Goal: Find contact information: Find contact information

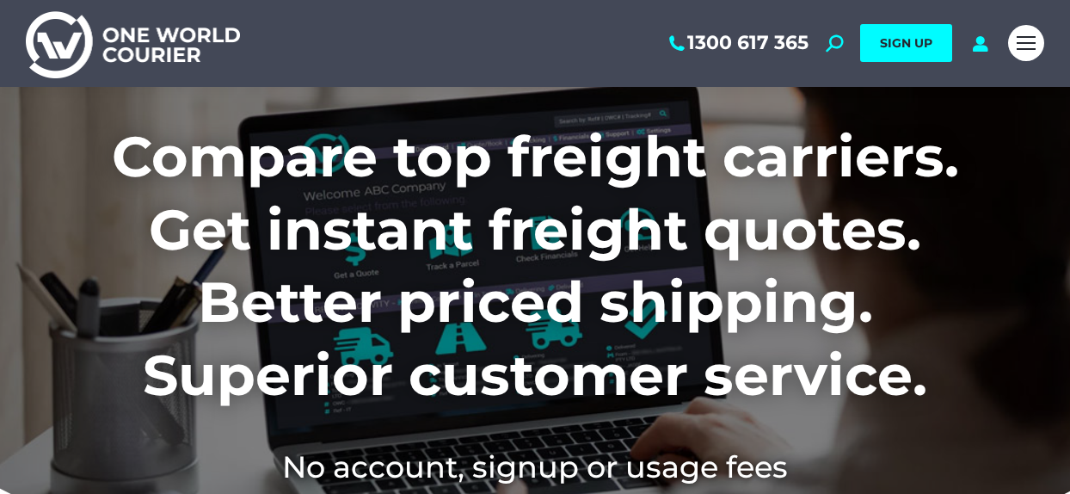
scroll to position [258, 0]
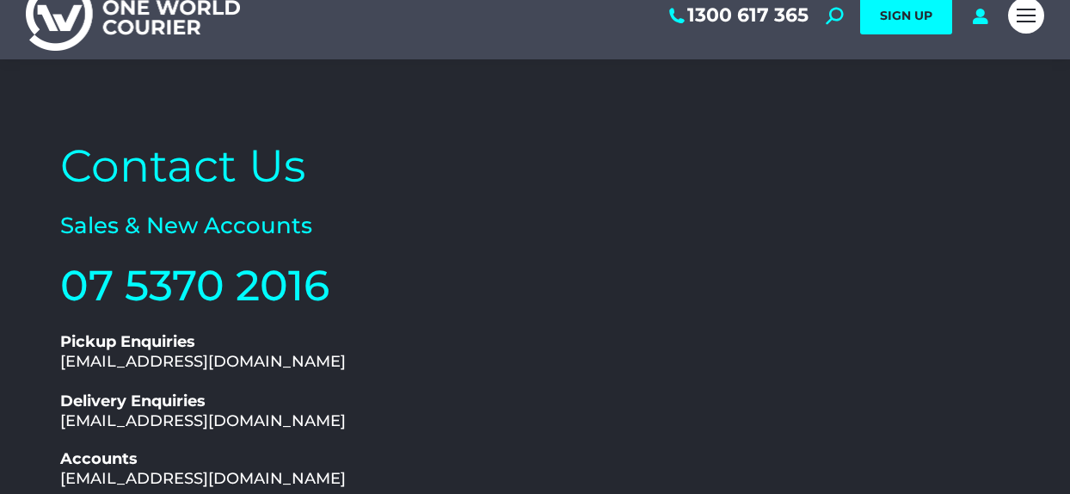
scroll to position [258, 0]
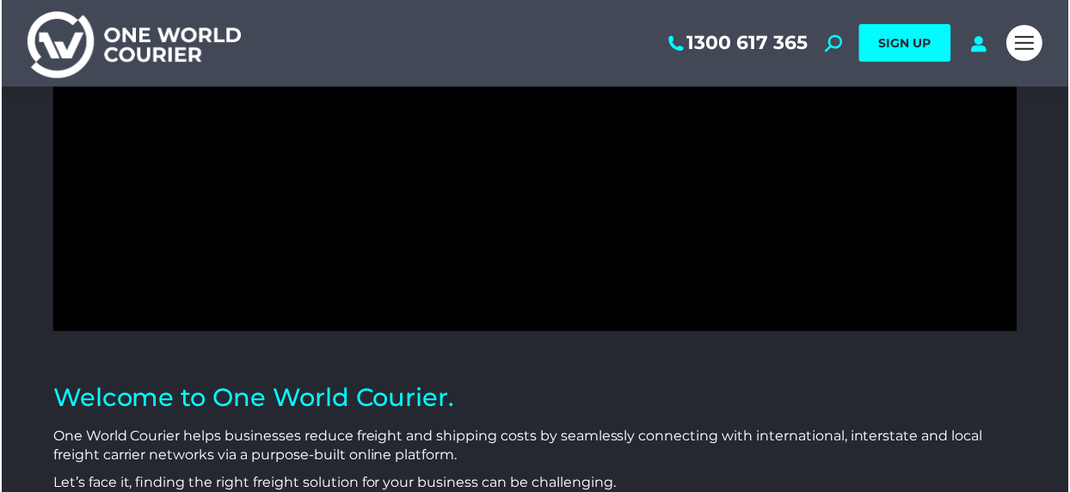
scroll to position [425, 0]
